Goal: Find specific page/section: Find specific page/section

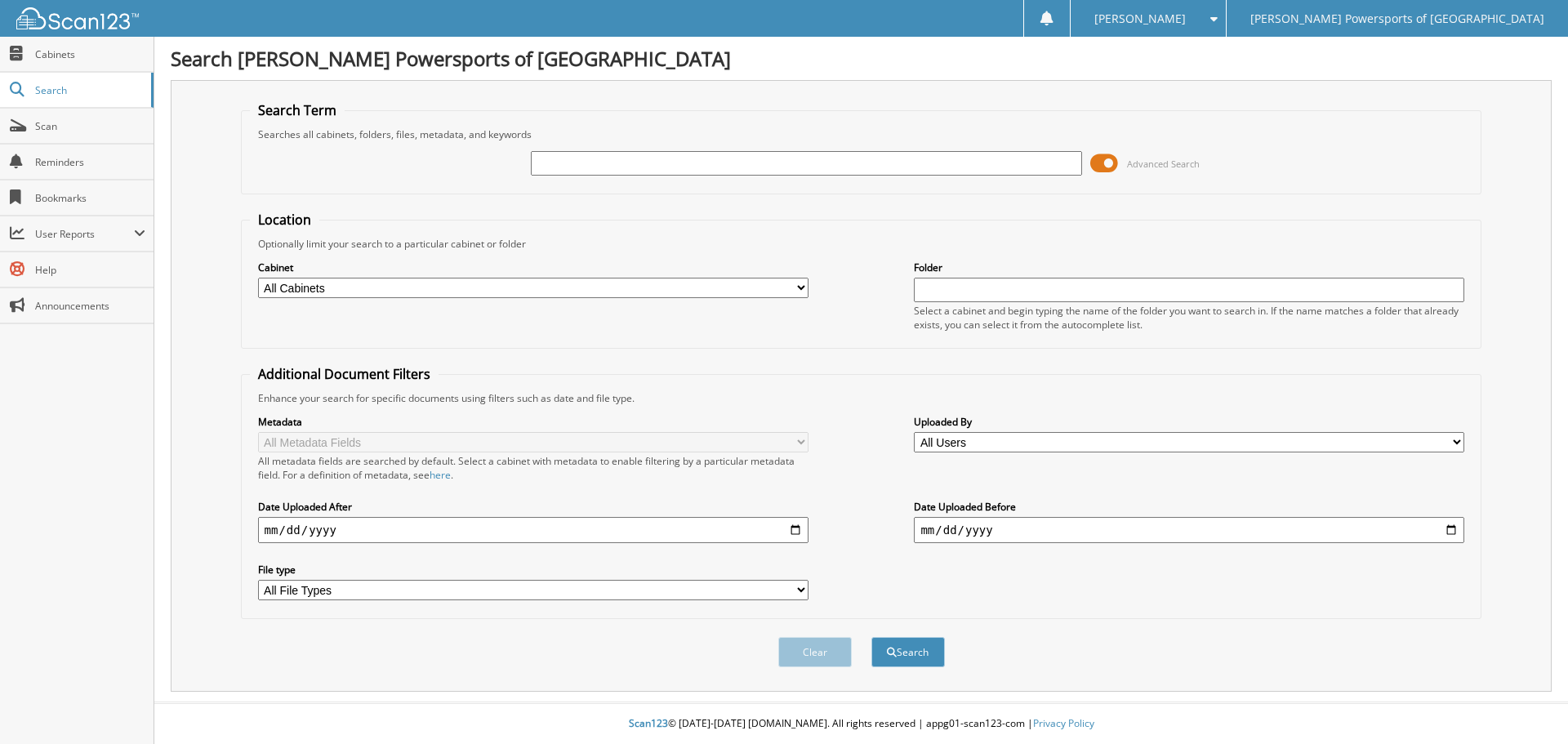
click at [569, 166] on input "text" at bounding box center [806, 163] width 550 height 25
type input "4010424"
click at [906, 642] on button "Search" at bounding box center [909, 652] width 74 height 30
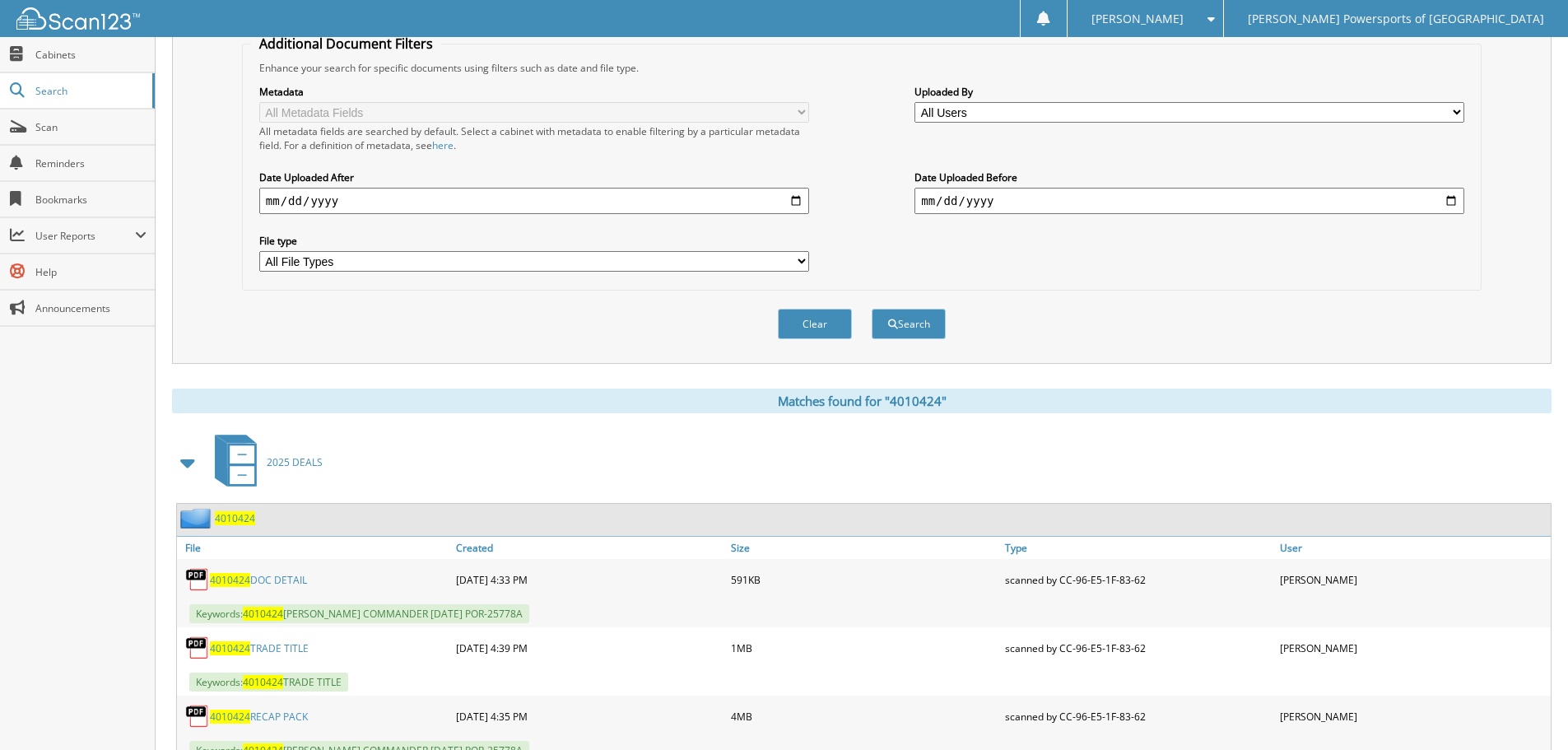
scroll to position [398, 0]
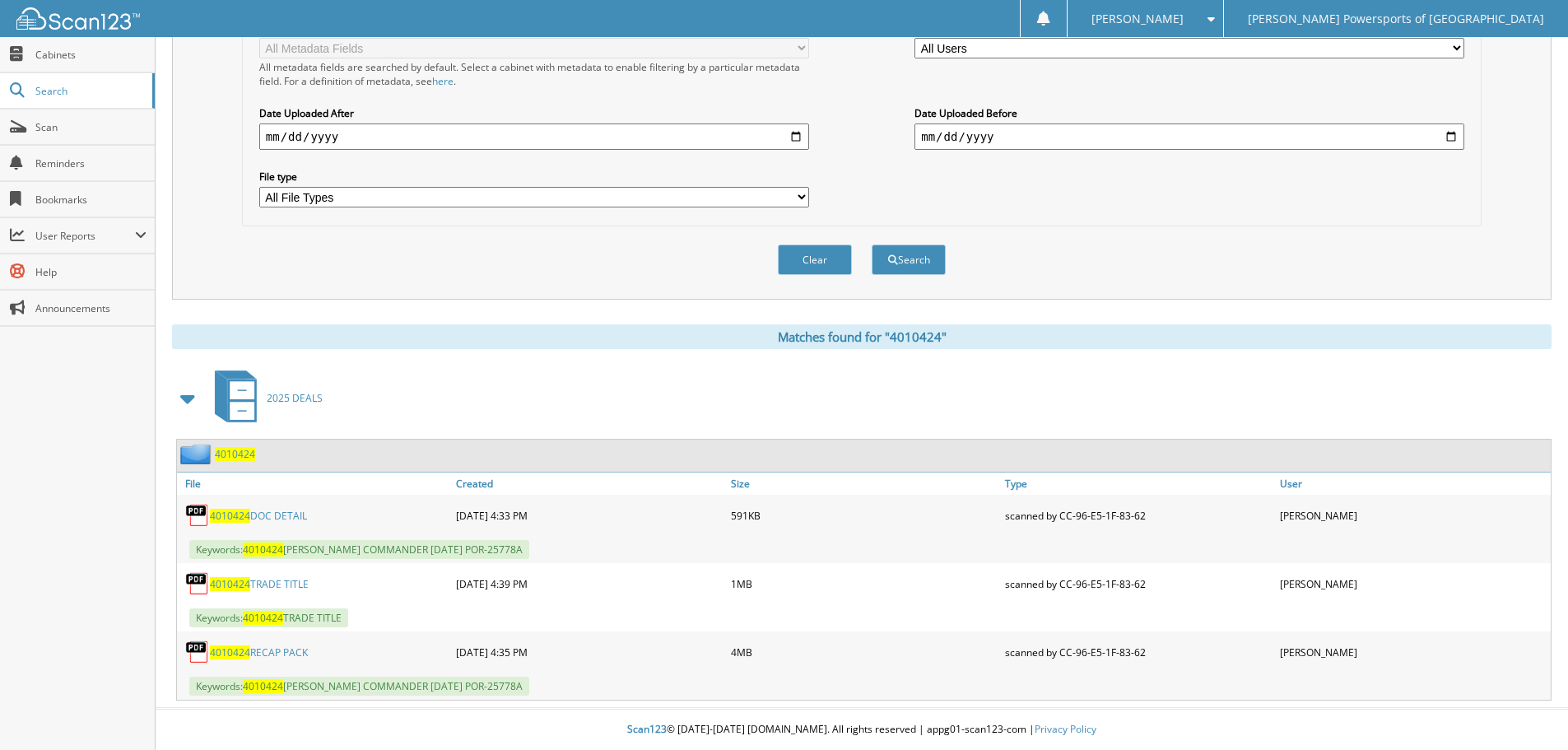
click at [291, 587] on link "4010424 TRADE TITLE" at bounding box center [260, 584] width 99 height 14
